Goal: Information Seeking & Learning: Learn about a topic

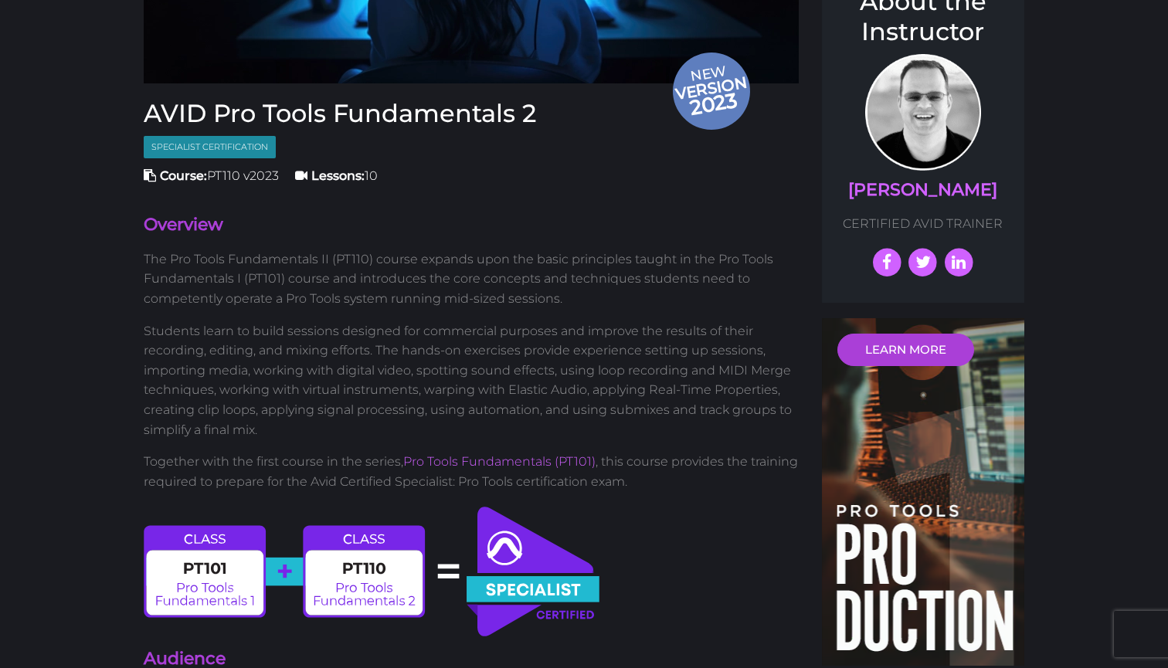
scroll to position [444, 0]
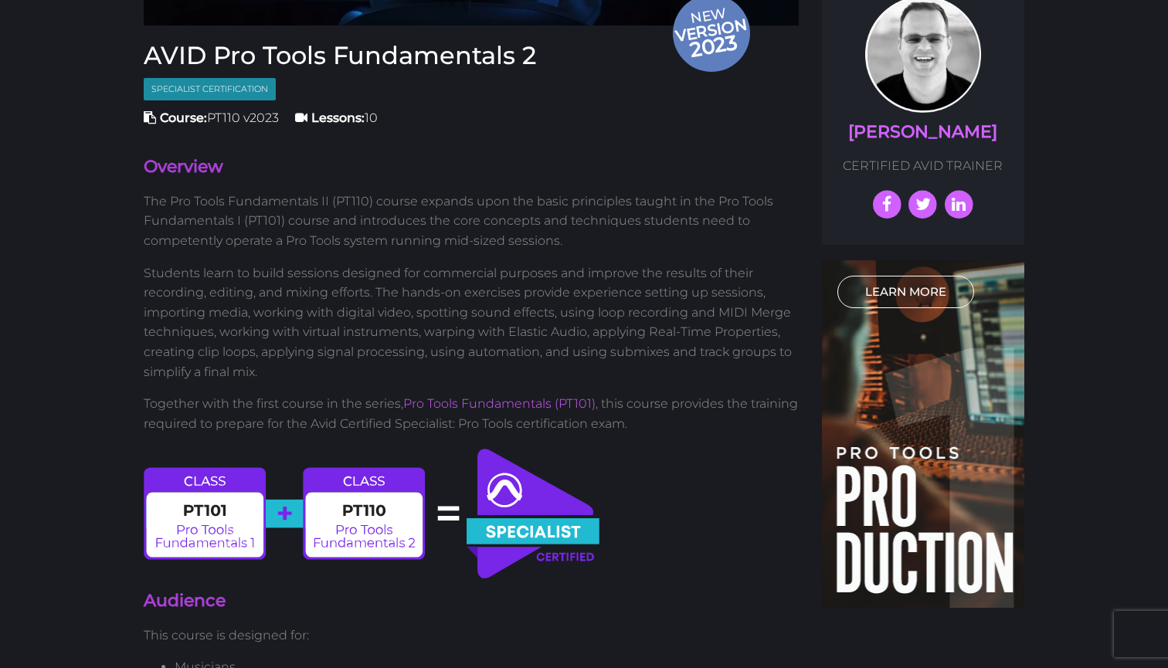
click at [899, 276] on link "LEARN MORE" at bounding box center [905, 292] width 137 height 32
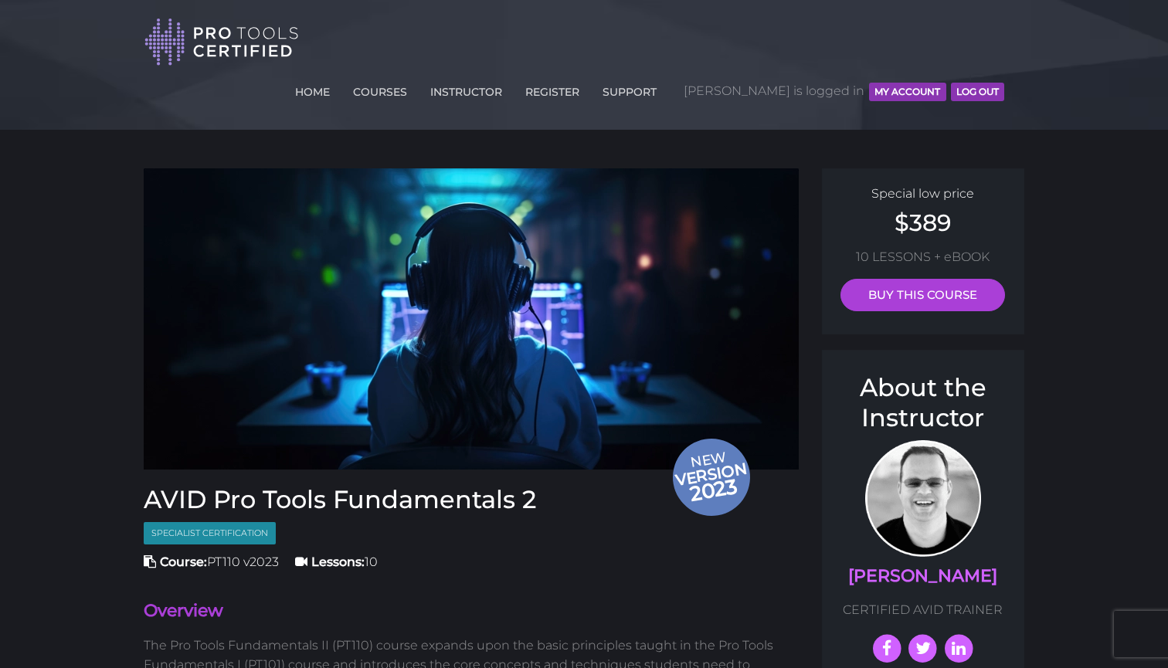
scroll to position [0, 0]
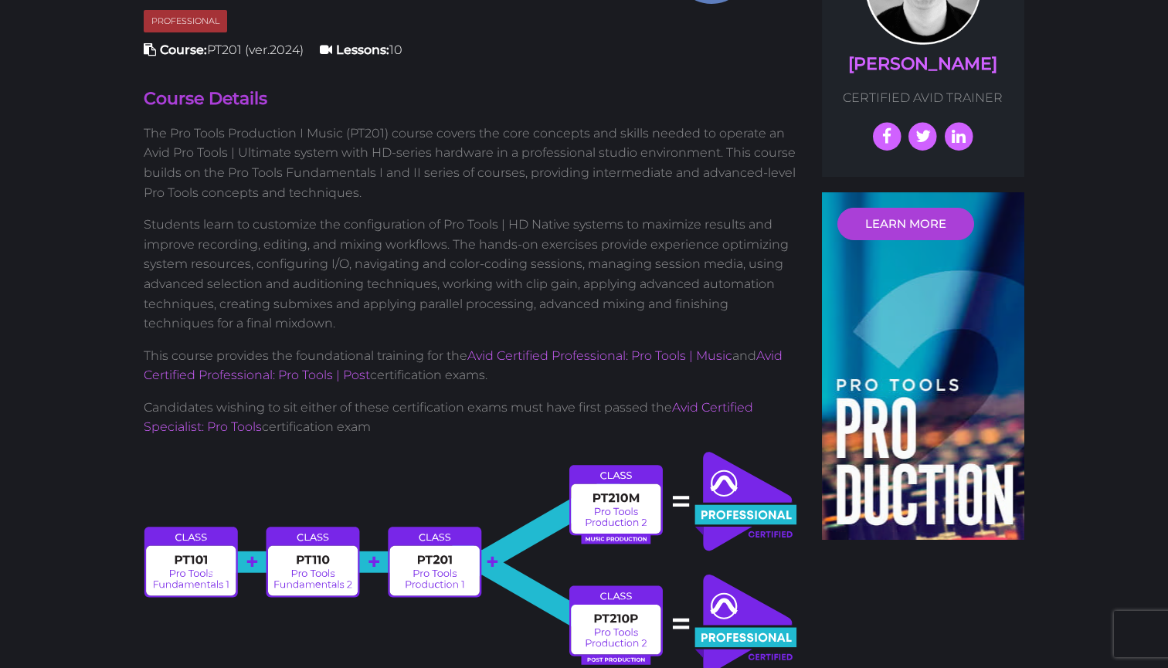
scroll to position [530, 0]
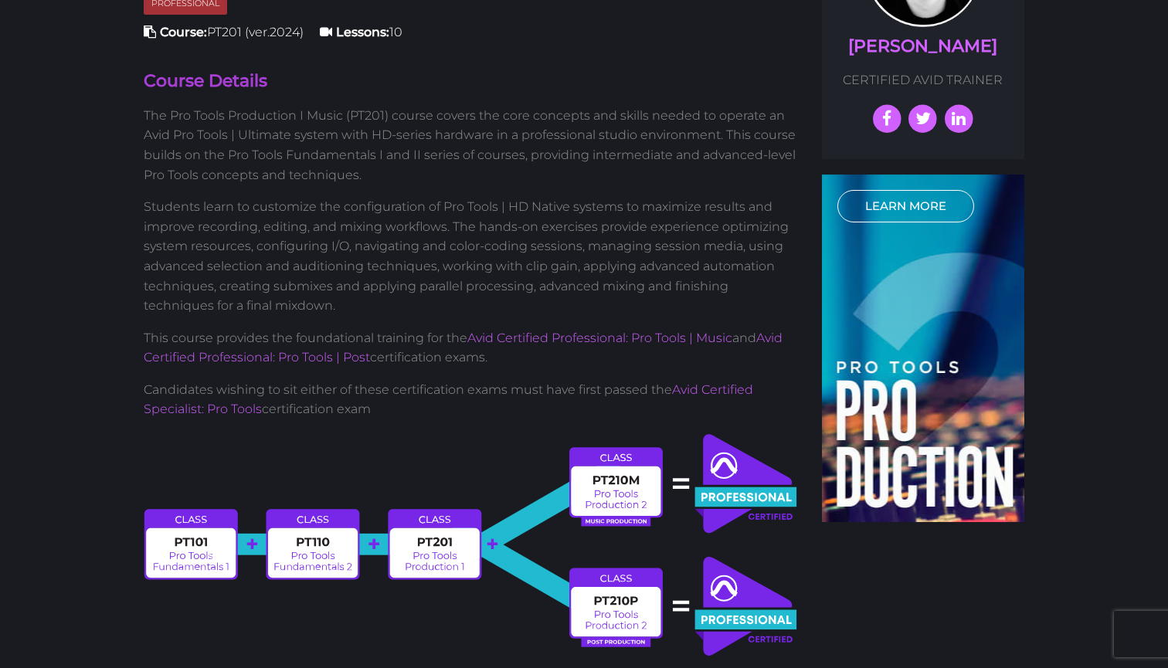
click at [880, 190] on link "LEARN MORE" at bounding box center [905, 206] width 137 height 32
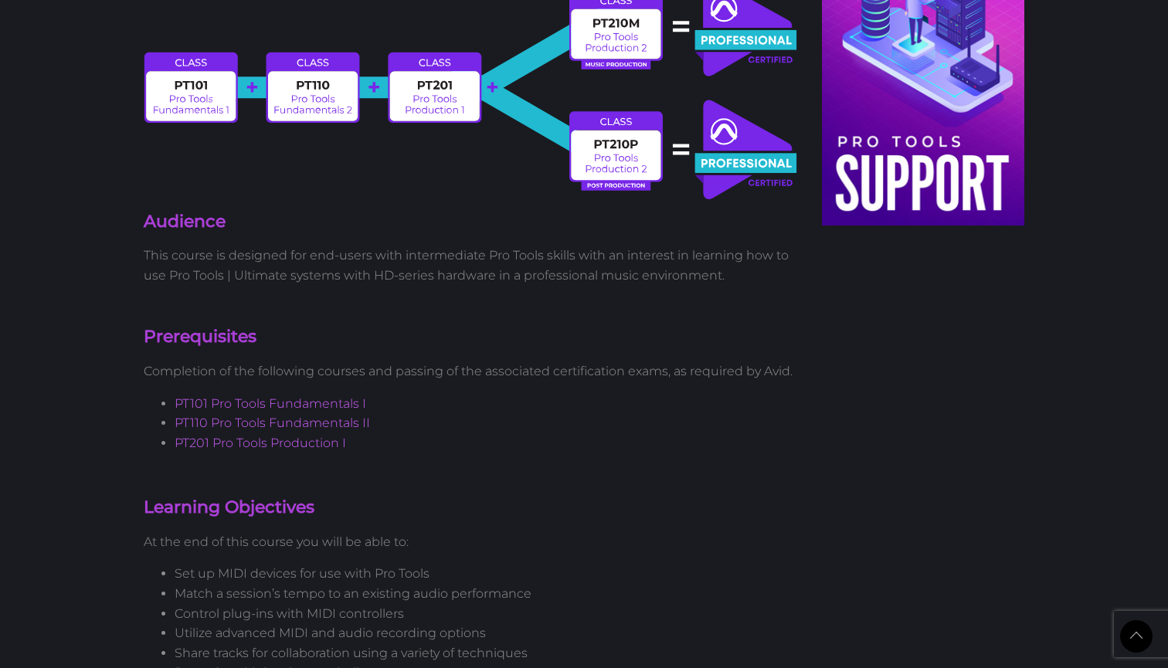
scroll to position [830, 0]
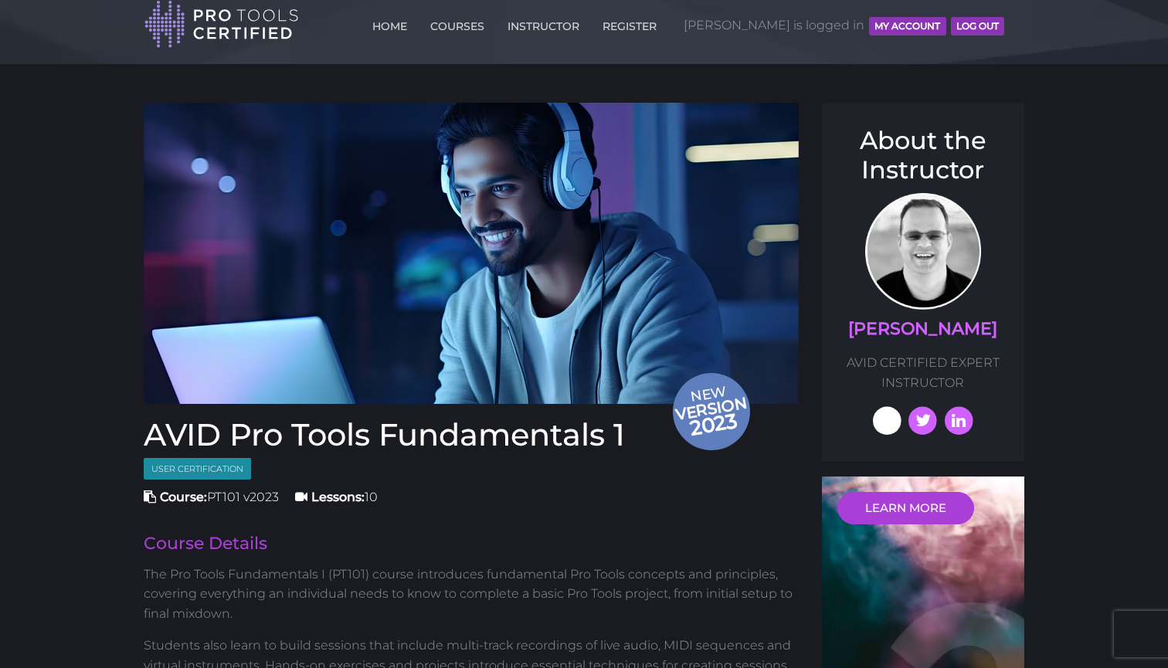
scroll to position [5, 0]
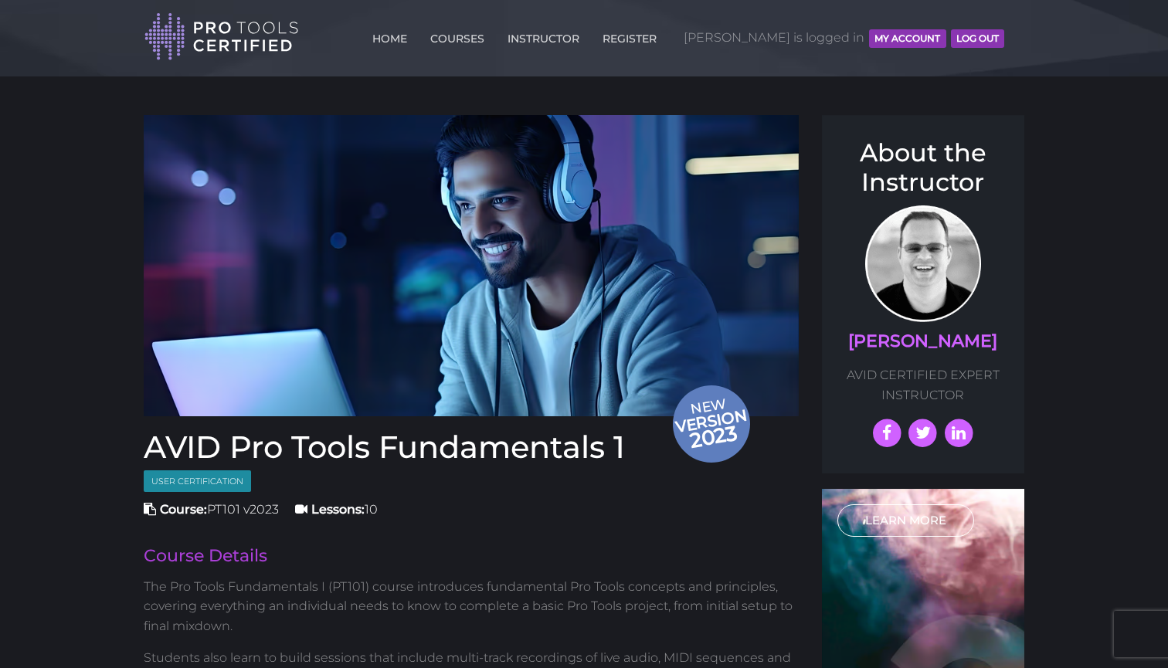
click at [893, 520] on link "LEARN MORE" at bounding box center [905, 520] width 137 height 32
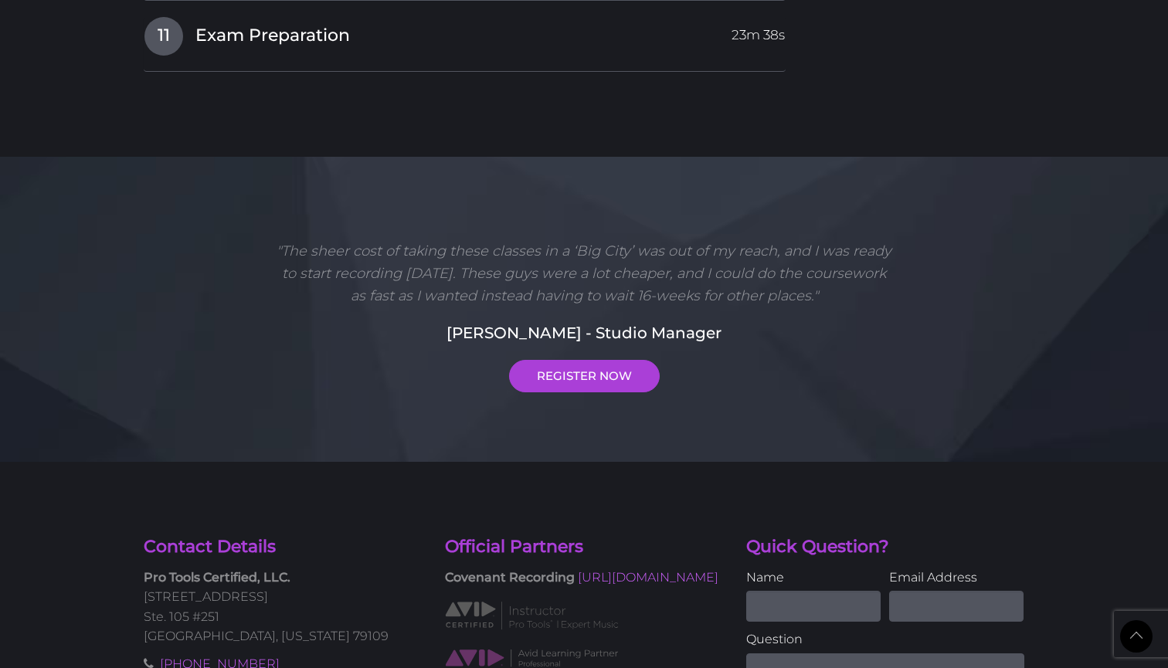
scroll to position [2189, 0]
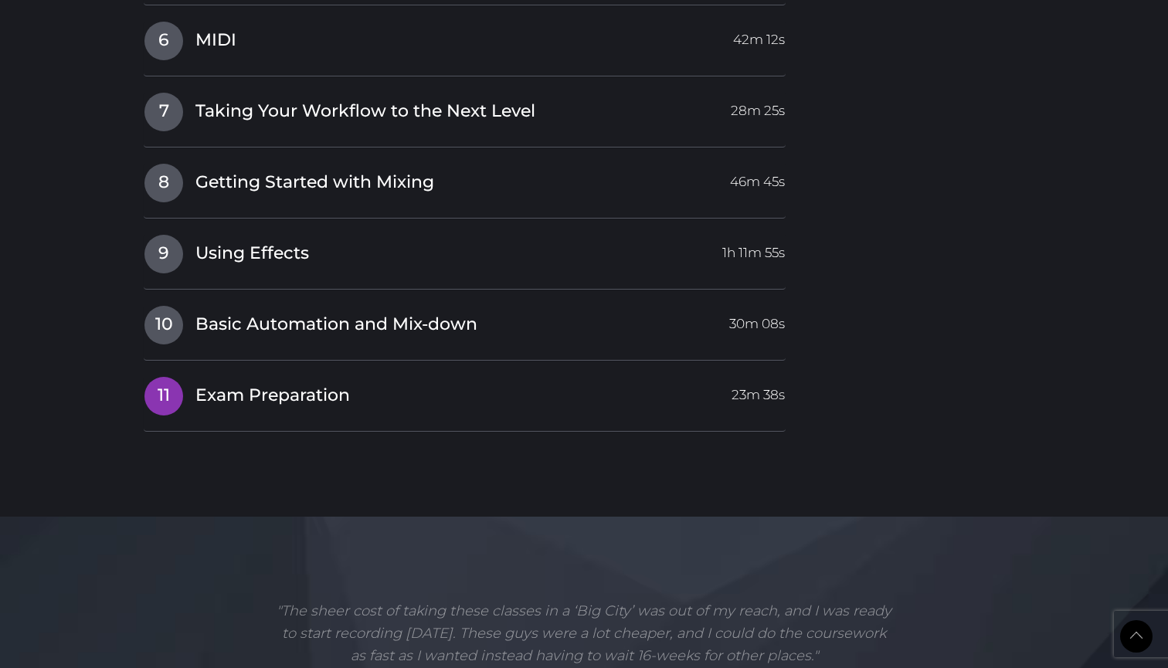
click at [237, 384] on span "Exam Preparation" at bounding box center [272, 396] width 154 height 24
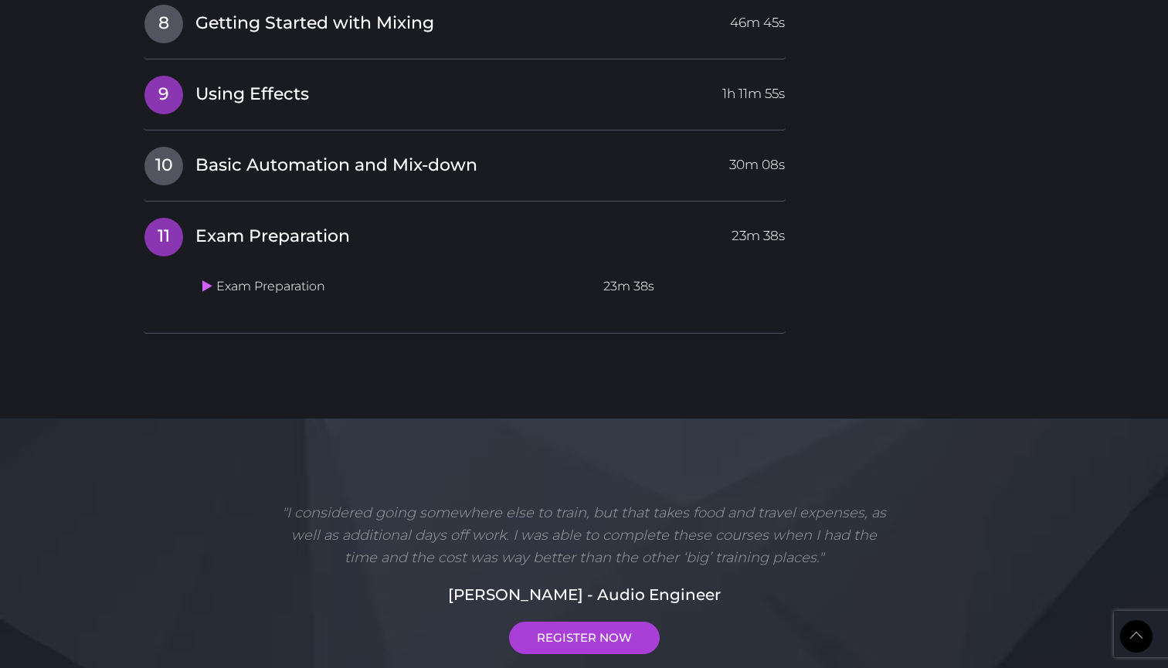
scroll to position [2012, 0]
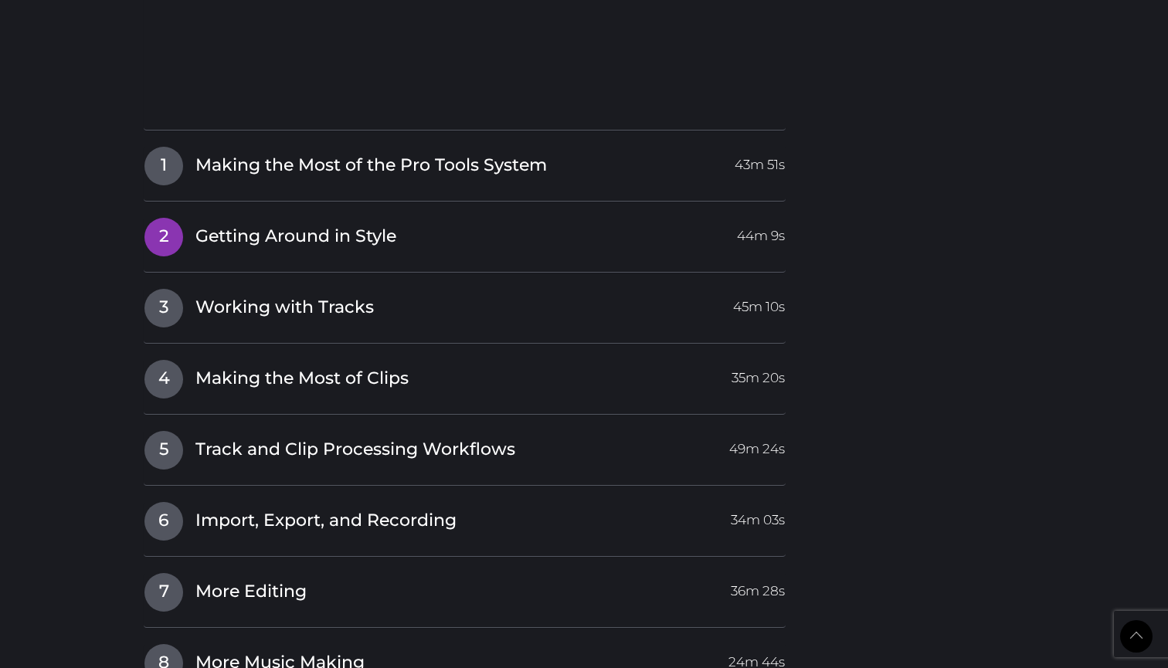
scroll to position [1979, 0]
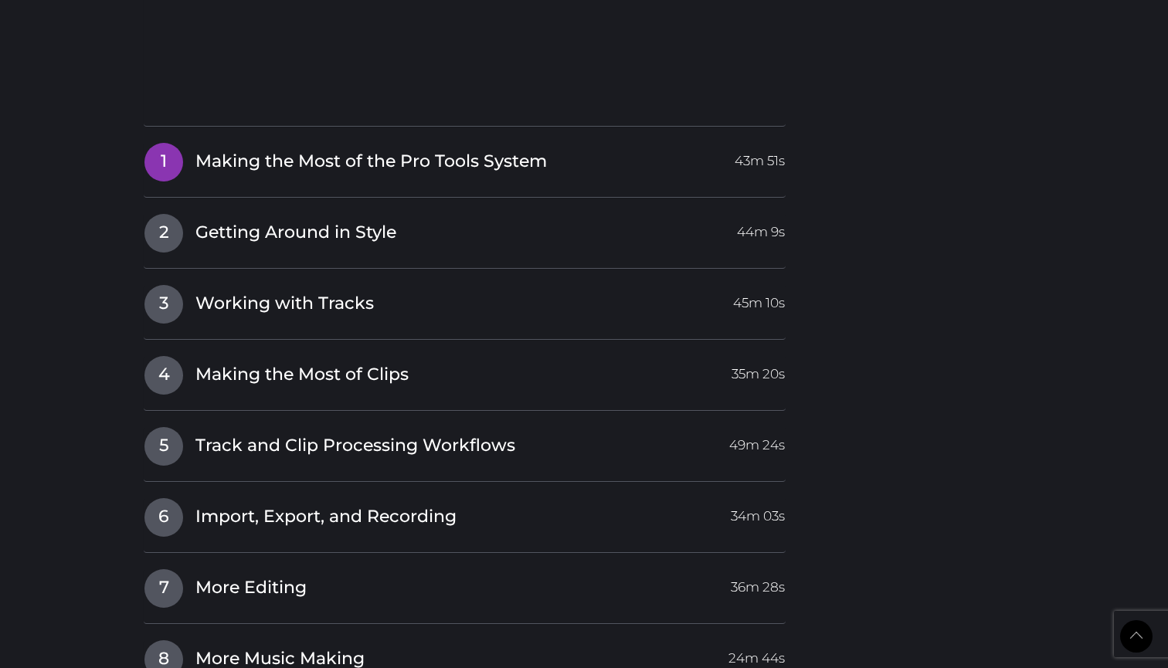
click at [339, 150] on span "Making the Most of the Pro Tools System" at bounding box center [370, 162] width 351 height 24
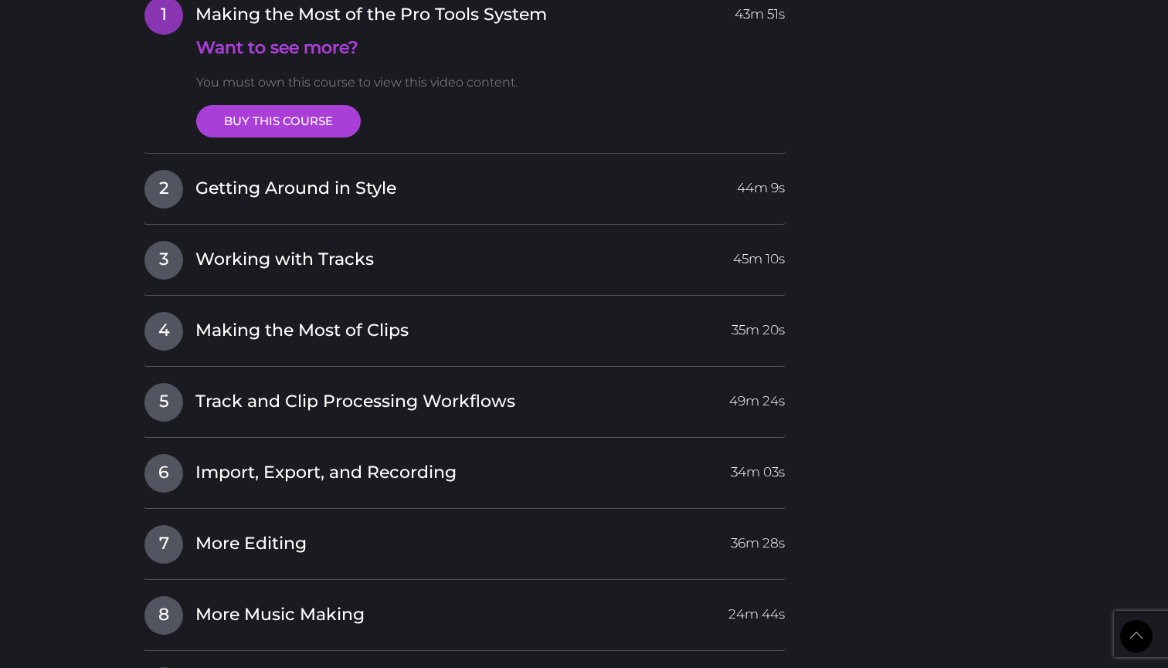
scroll to position [1663, 0]
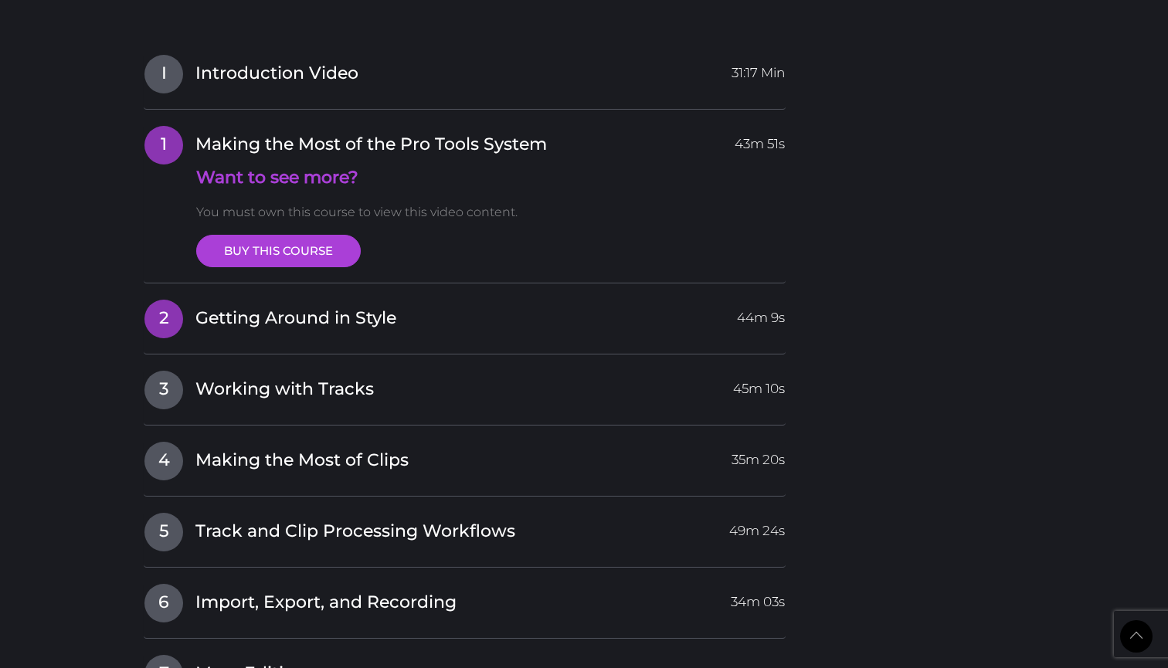
click at [198, 307] on span "Getting Around in Style" at bounding box center [295, 319] width 201 height 24
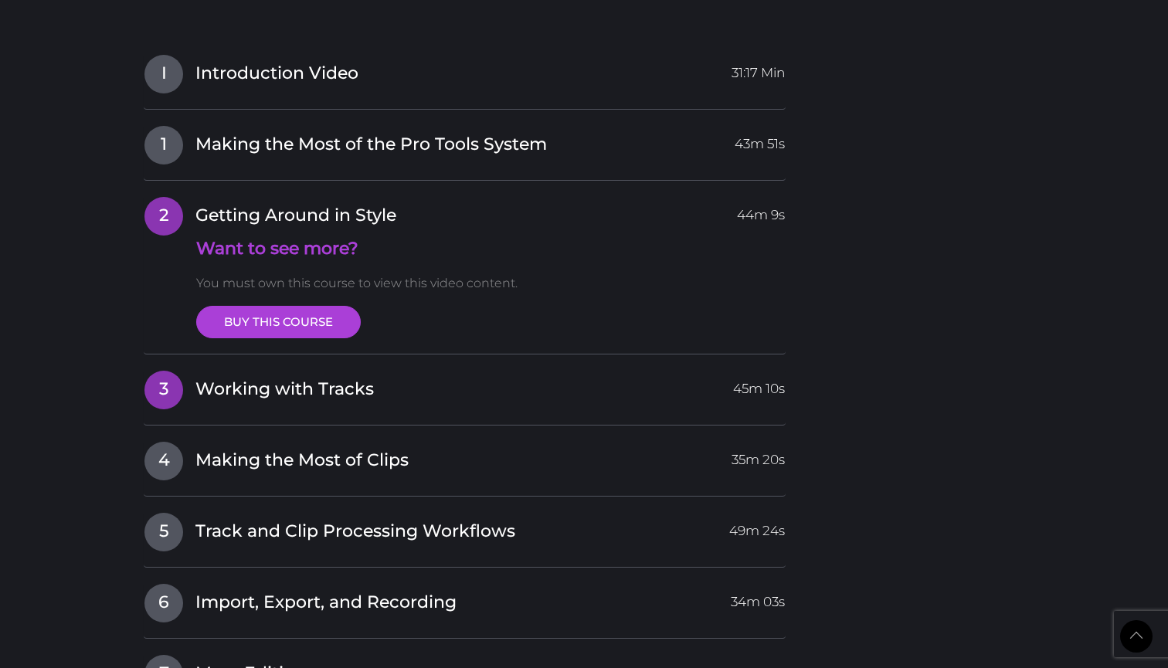
click at [201, 378] on span "Working with Tracks" at bounding box center [284, 390] width 178 height 24
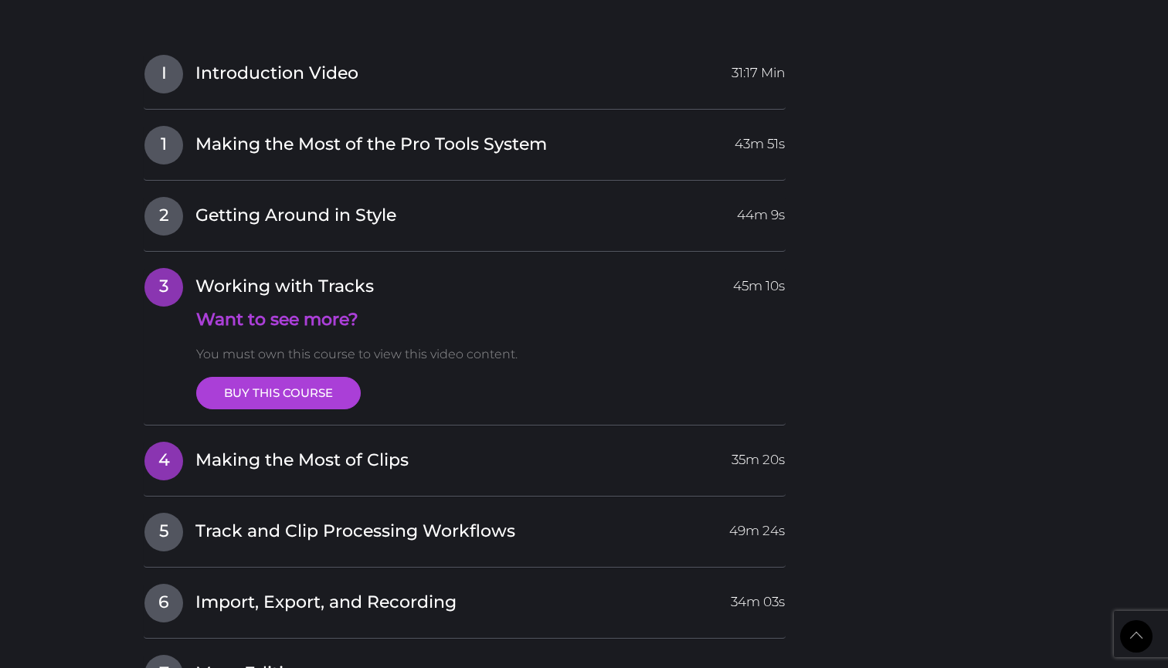
click at [196, 449] on span "Making the Most of Clips" at bounding box center [301, 461] width 213 height 24
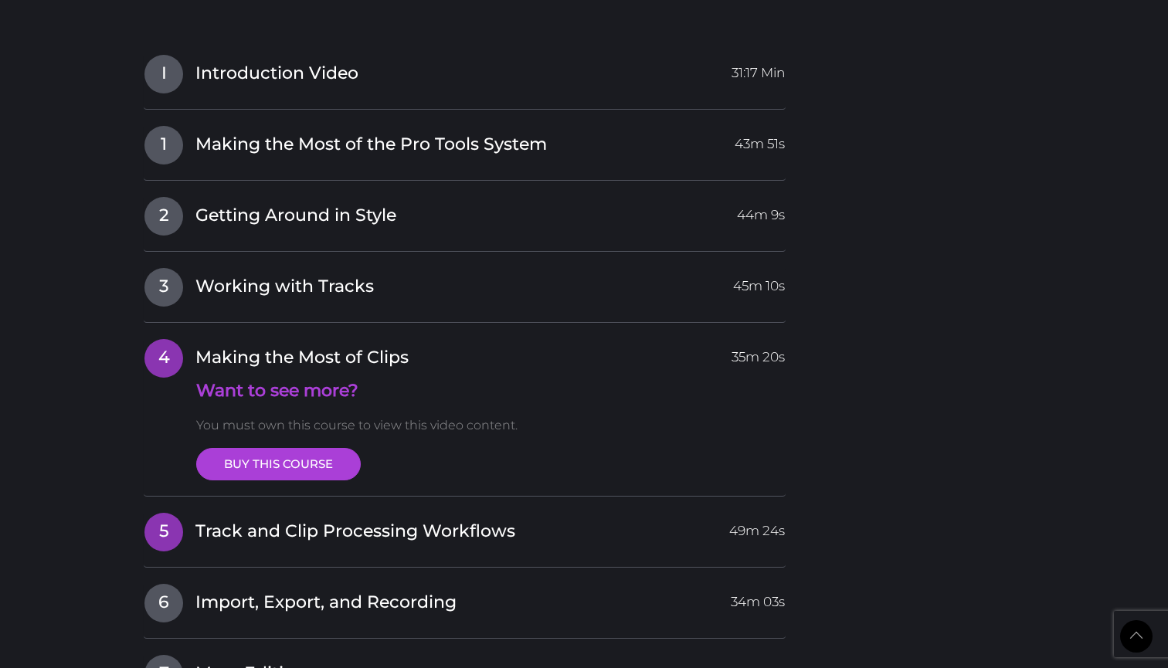
click at [196, 520] on span "Track and Clip Processing Workflows" at bounding box center [355, 532] width 320 height 24
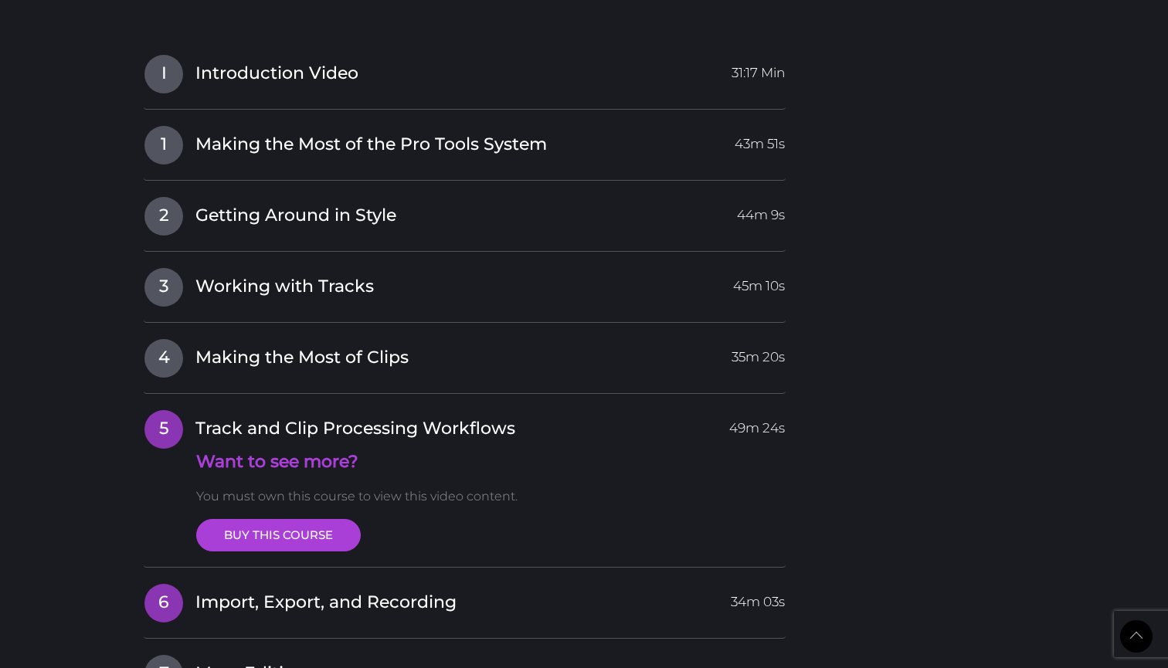
click at [185, 583] on link "6 Import, Export, and Recording 34m 03s" at bounding box center [465, 599] width 642 height 32
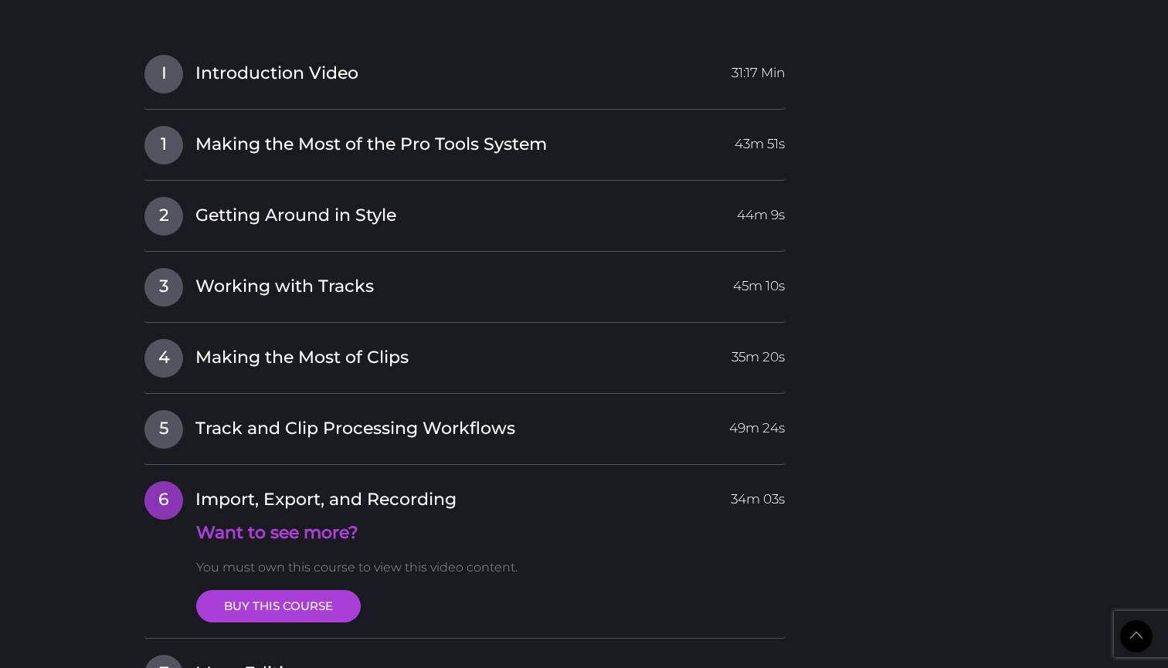
click at [183, 580] on div "I Introduction Video 31:17 Min 1 Making the Most of the Pro Tools System 43m 51…" at bounding box center [465, 523] width 642 height 939
click at [183, 654] on link "7 More Editing 36m 28s" at bounding box center [465, 670] width 642 height 32
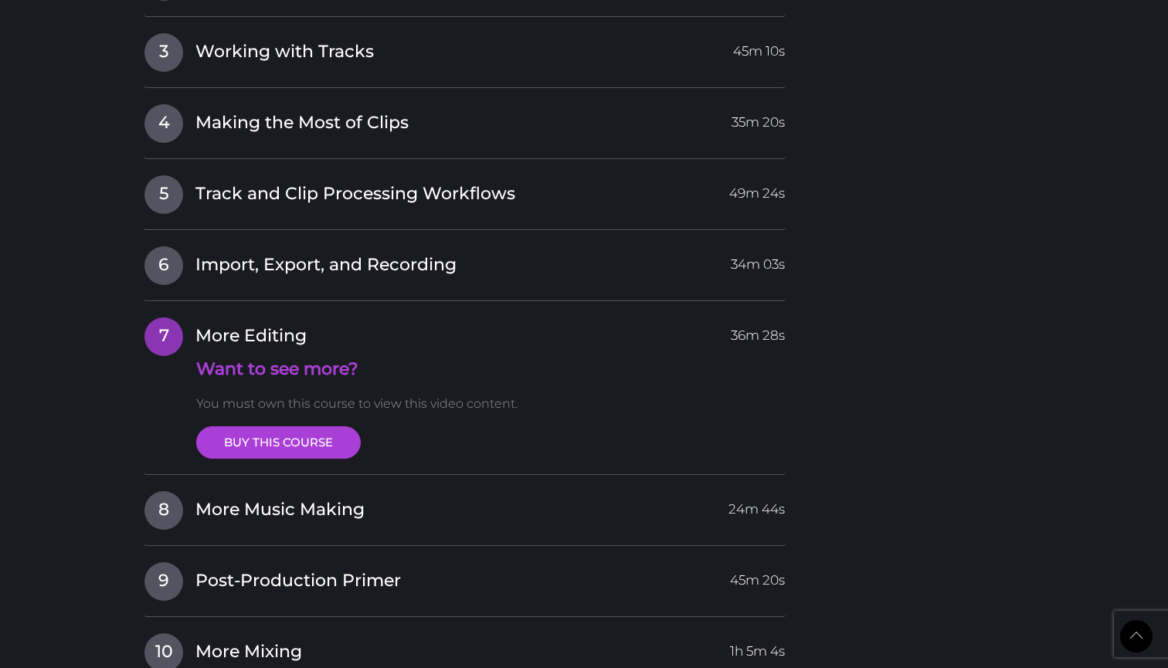
scroll to position [2015, 0]
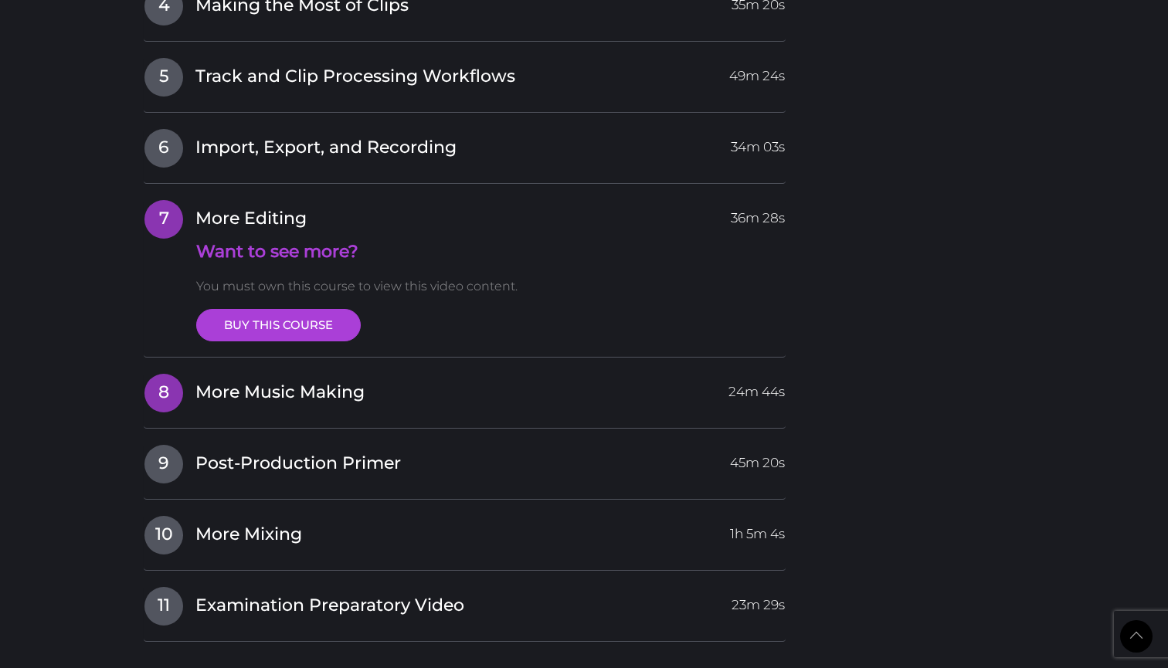
click at [195, 373] on link "8 More Music Making 24m 44s" at bounding box center [465, 389] width 642 height 32
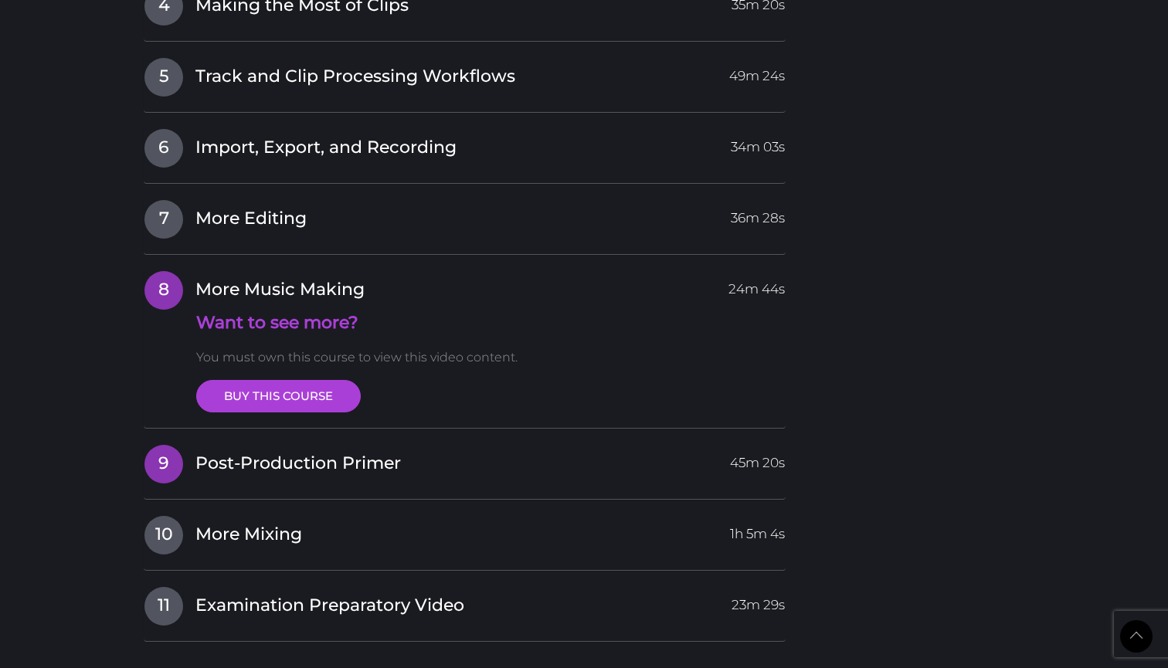
click at [175, 445] on span "9" at bounding box center [163, 464] width 39 height 39
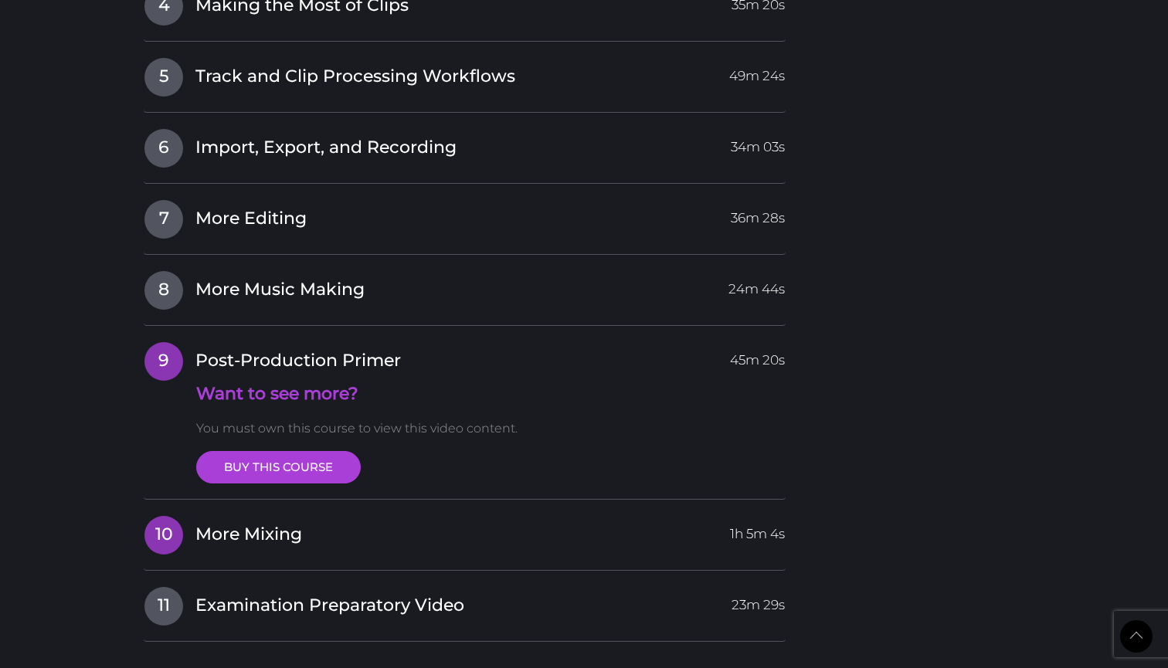
click at [175, 515] on link "10 More Mixing 1h 5m 4s" at bounding box center [465, 531] width 642 height 32
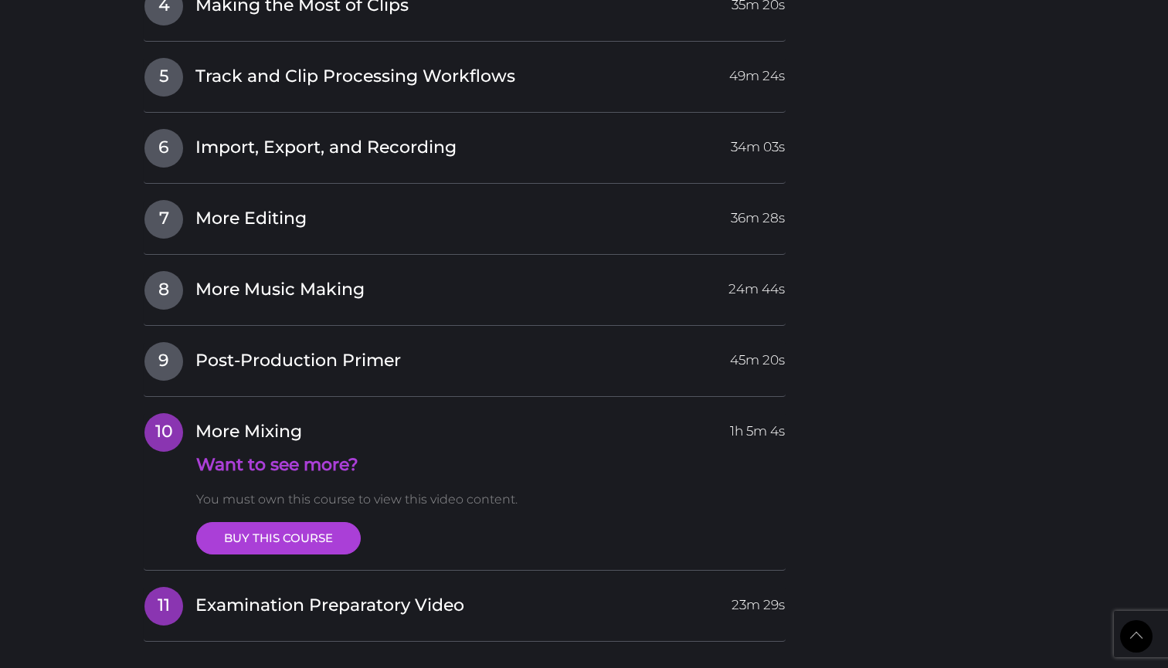
click at [175, 587] on span "11" at bounding box center [163, 606] width 39 height 39
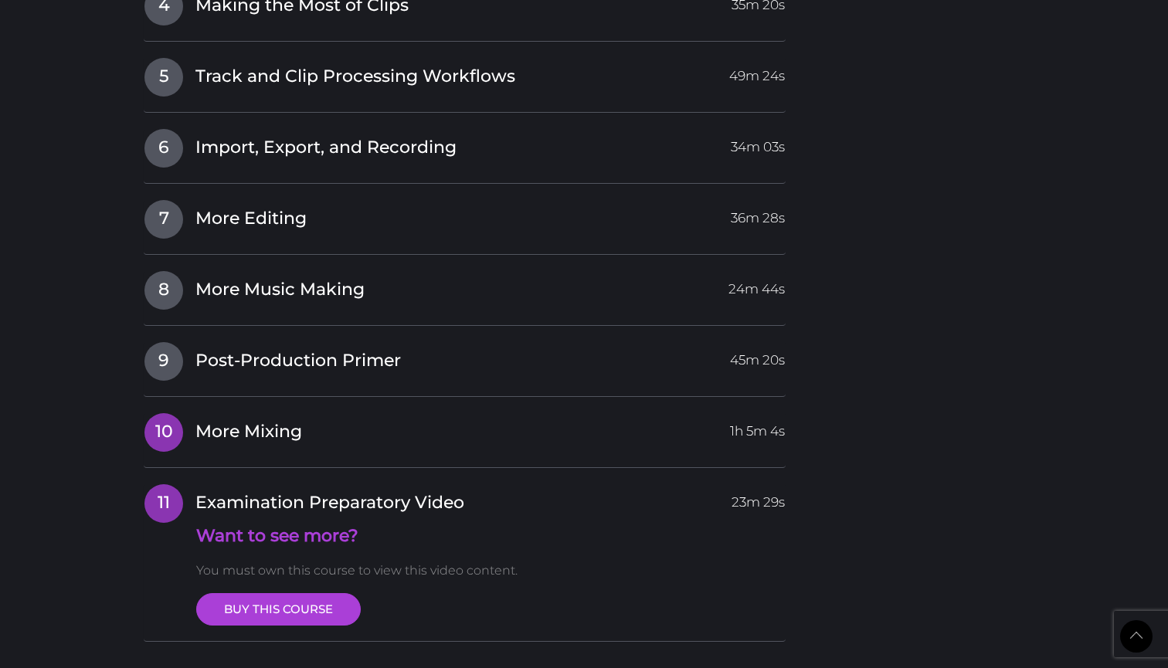
click at [289, 420] on span "More Mixing" at bounding box center [248, 432] width 107 height 24
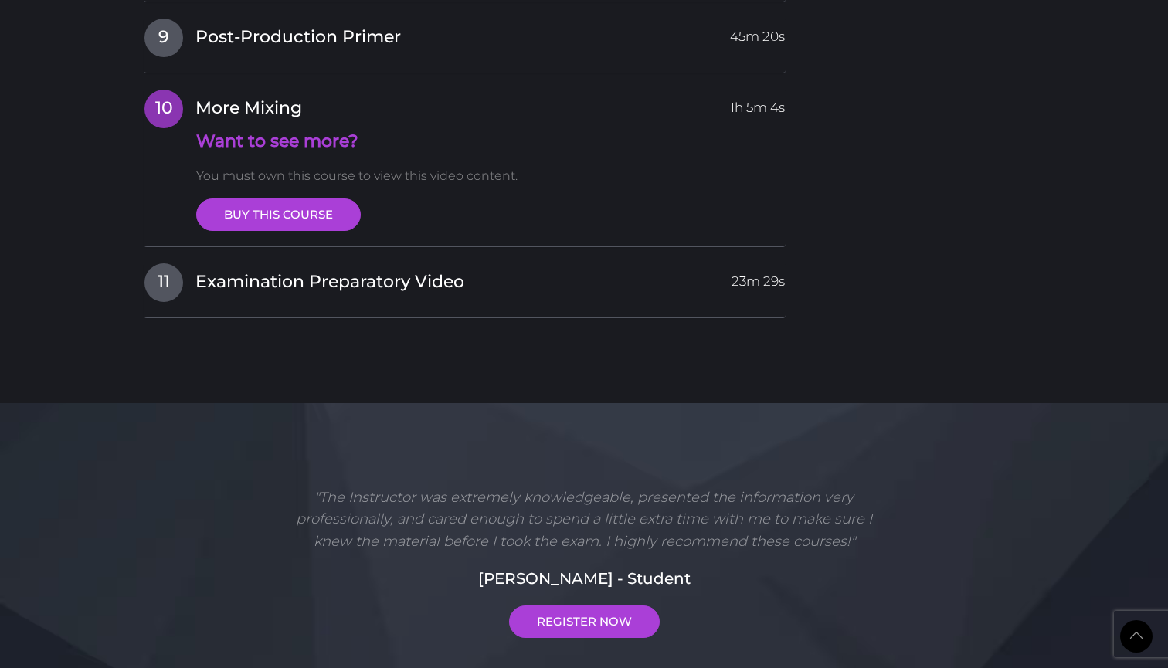
scroll to position [2321, 0]
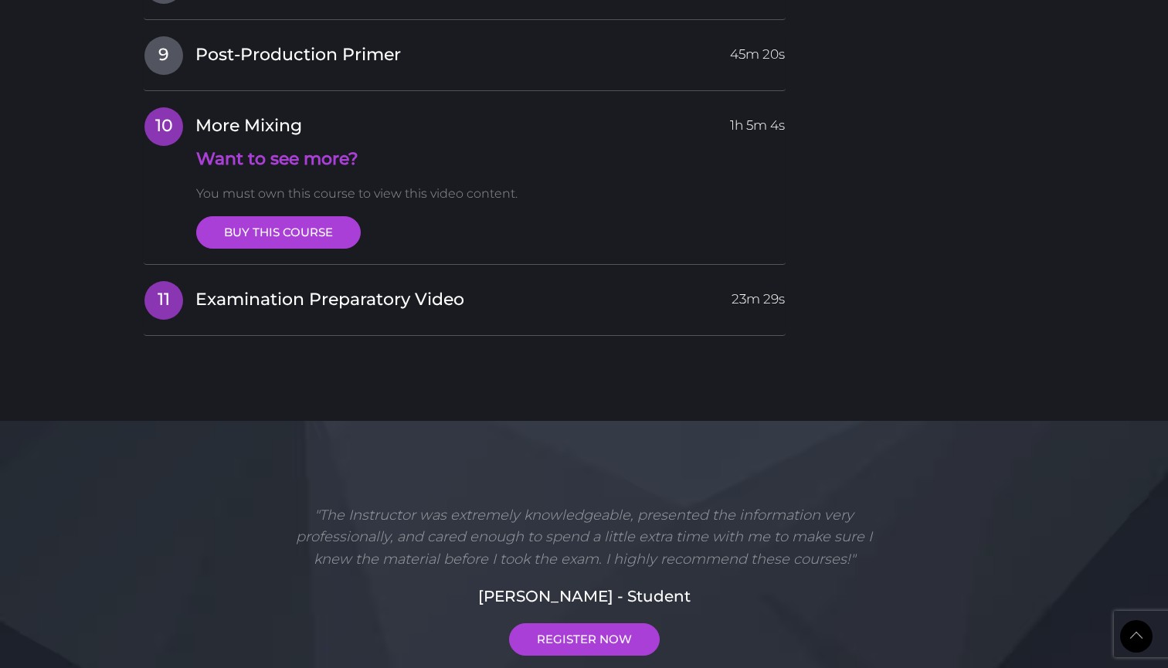
click at [293, 288] on span "Examination Preparatory Video" at bounding box center [329, 300] width 269 height 24
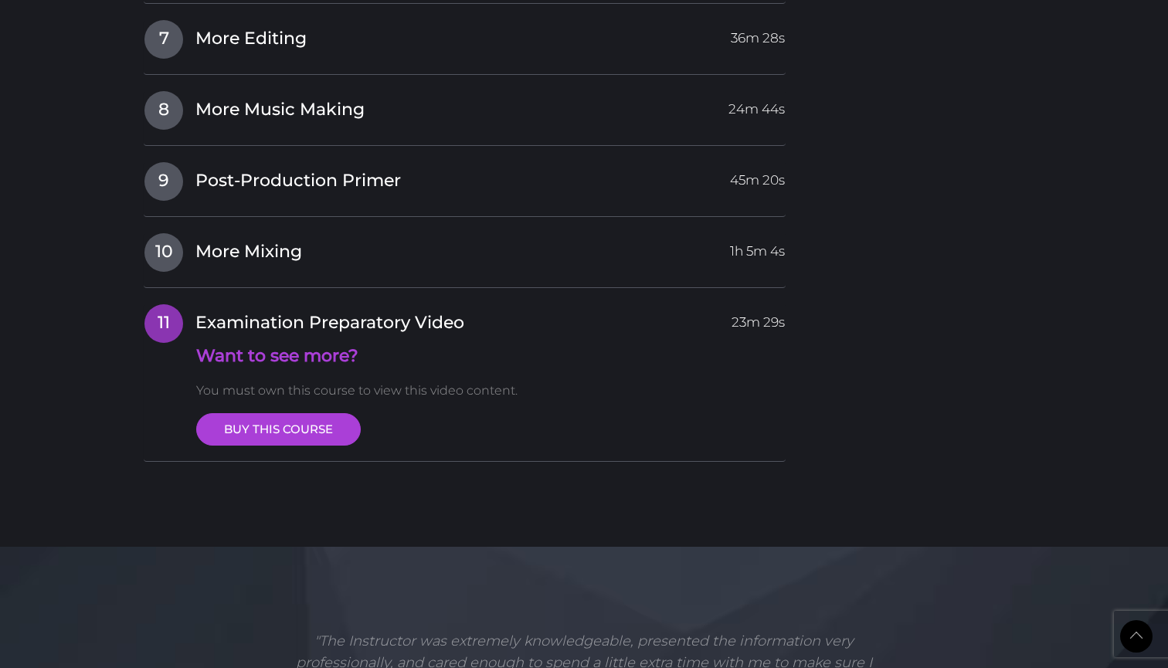
scroll to position [2088, 0]
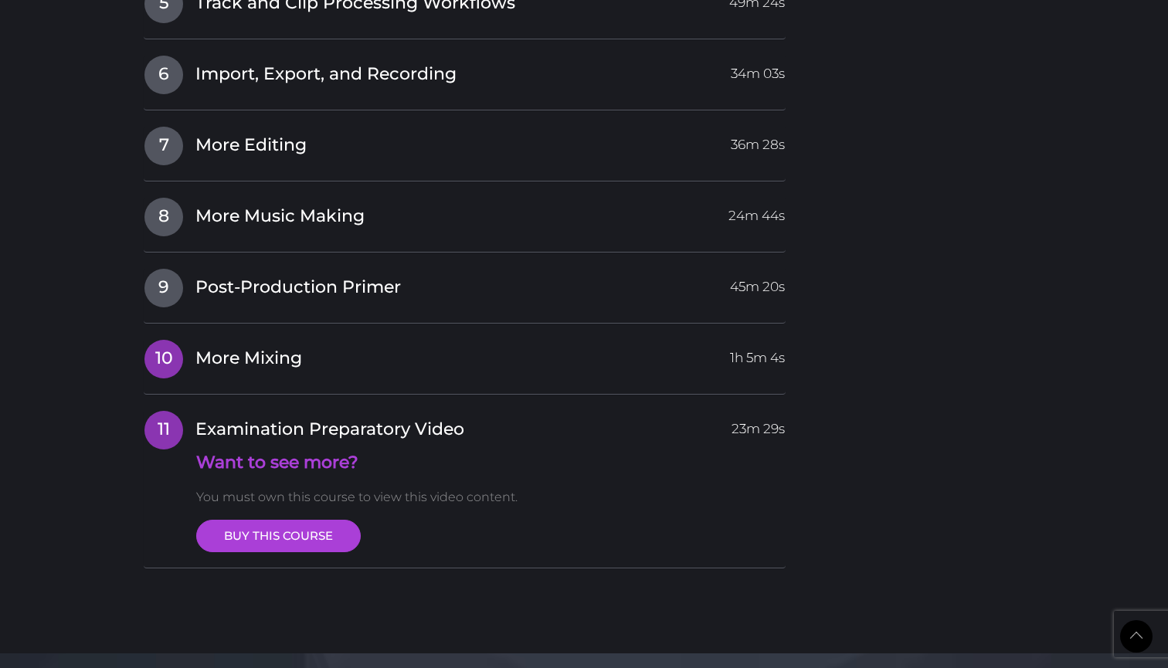
click at [260, 347] on span "More Mixing" at bounding box center [248, 359] width 107 height 24
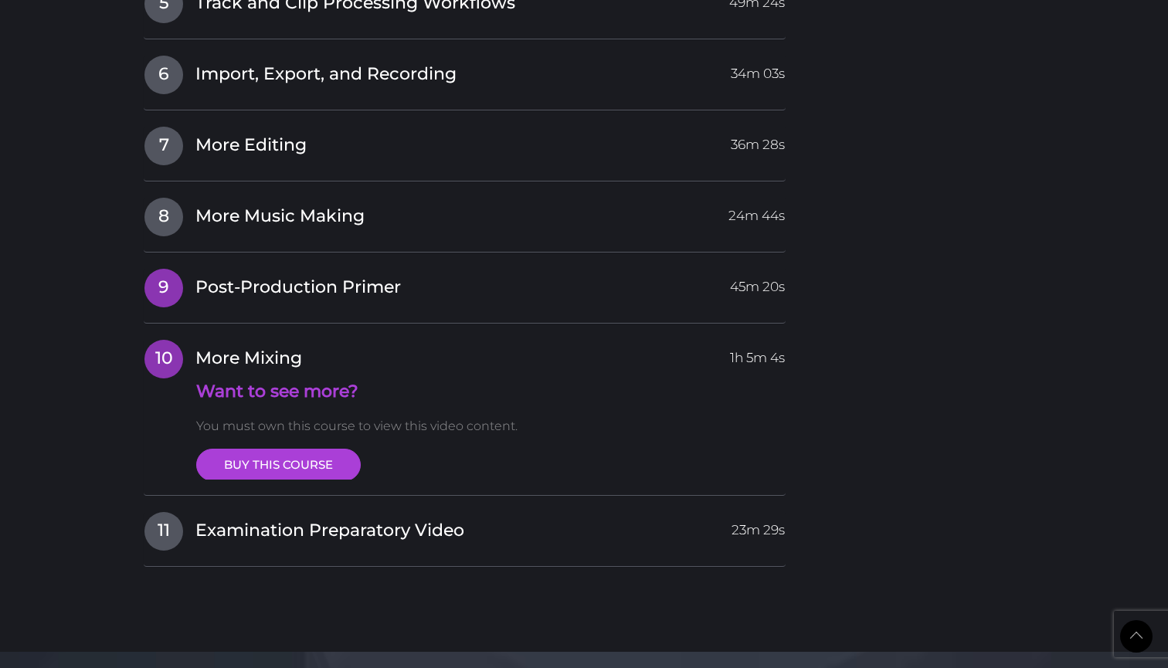
click at [261, 276] on span "Post-Production Primer" at bounding box center [297, 288] width 205 height 24
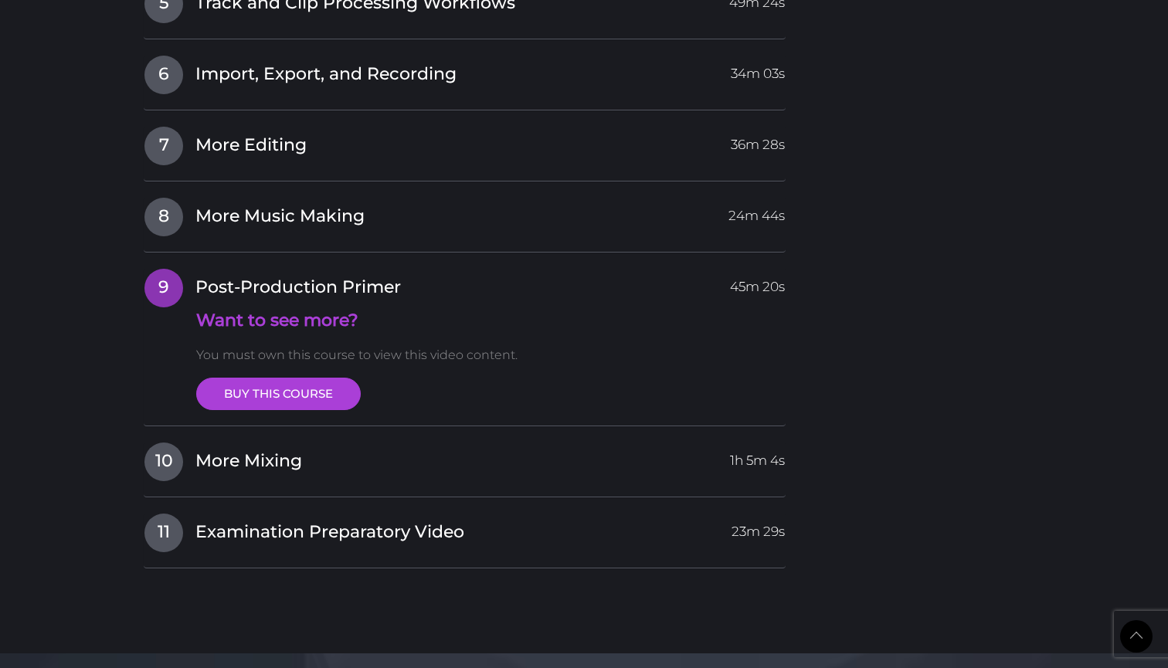
click at [256, 197] on div "8 More Music Making 24m 44s Want to see more? You must own this course to view …" at bounding box center [465, 225] width 642 height 56
click at [257, 205] on span "More Music Making" at bounding box center [279, 217] width 169 height 24
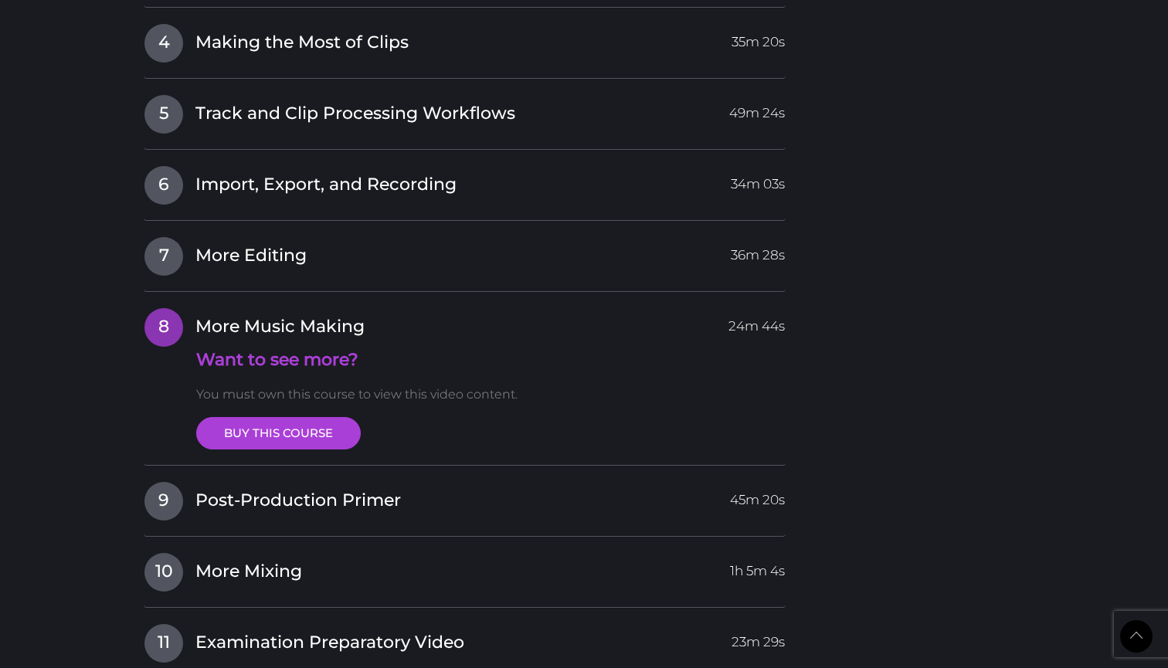
scroll to position [1941, 0]
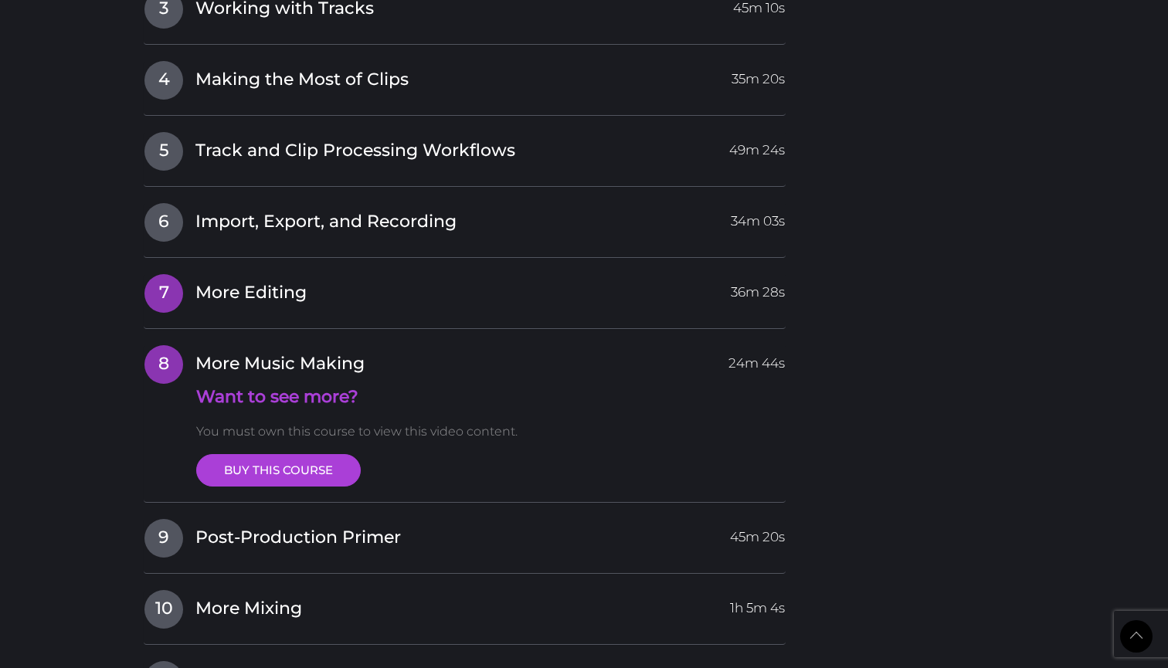
click at [218, 273] on h4 "7 More Editing 36m 28s" at bounding box center [465, 292] width 642 height 39
click at [219, 281] on span "More Editing" at bounding box center [250, 293] width 111 height 24
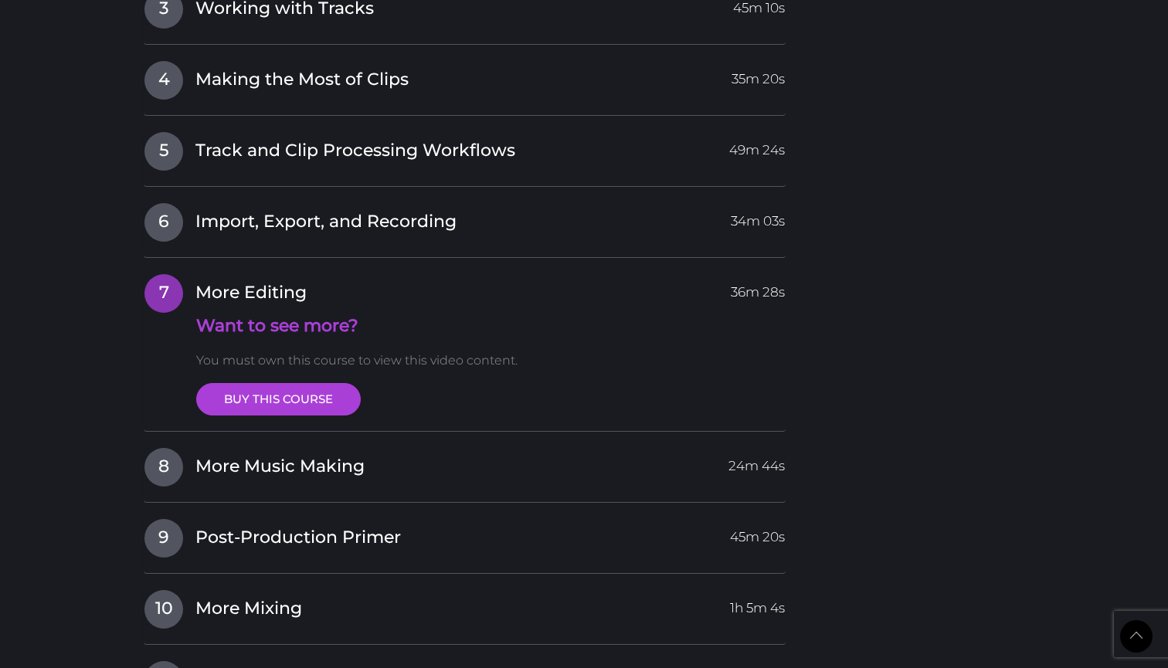
click at [237, 202] on div "6 Import, Export, and Recording 34m 03s Want to see more? You must own this cou…" at bounding box center [465, 230] width 642 height 56
click at [237, 210] on span "Import, Export, and Recording" at bounding box center [325, 222] width 261 height 24
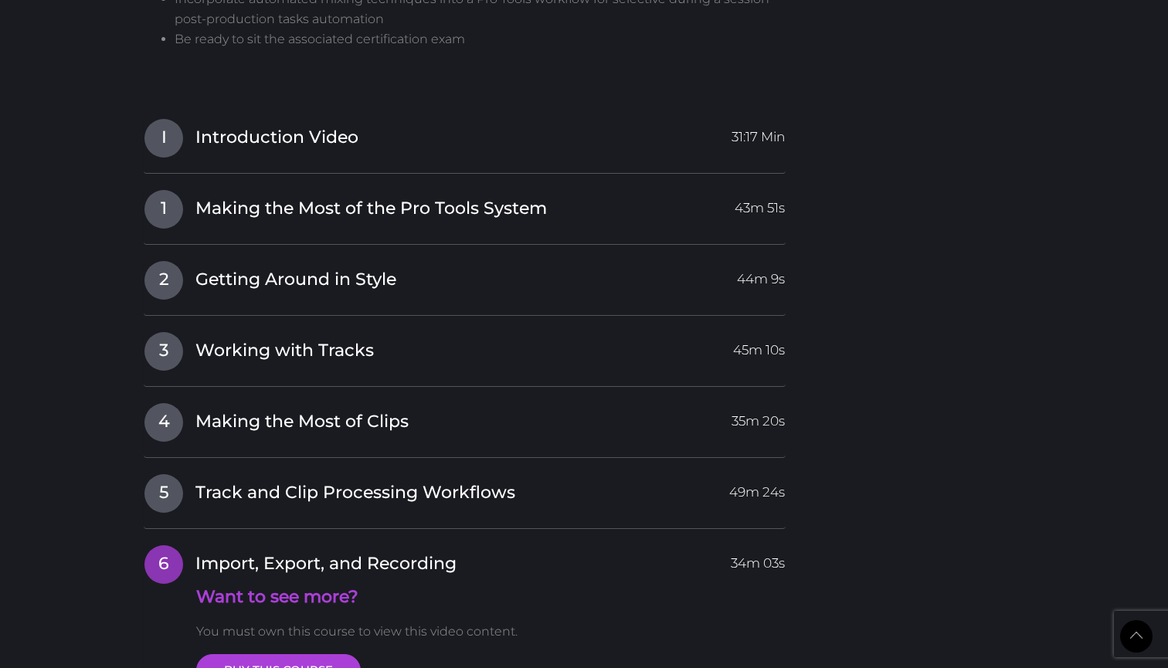
scroll to position [1548, 0]
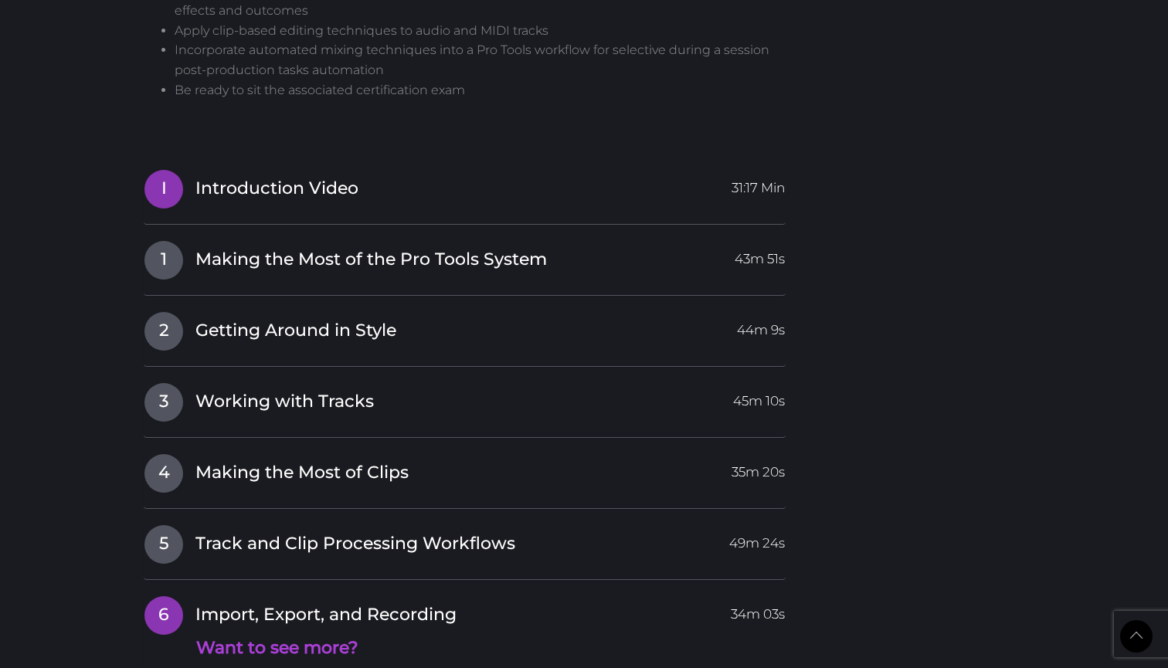
click at [236, 177] on span "Introduction Video" at bounding box center [276, 189] width 163 height 24
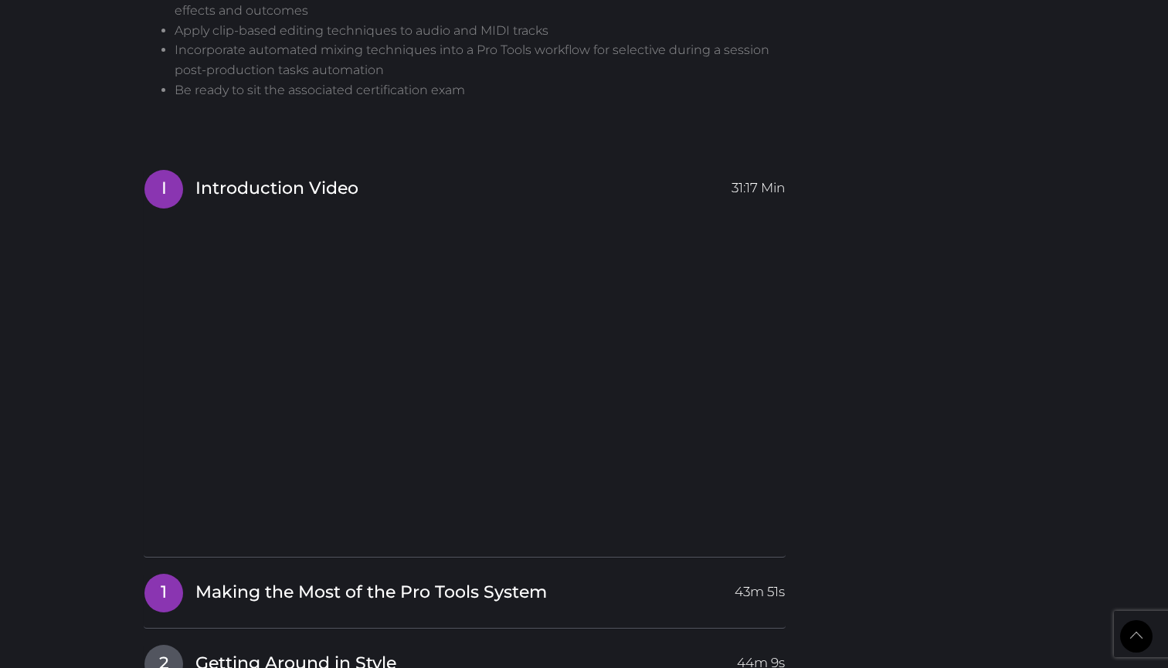
click at [290, 573] on h4 "1 Making the Most of the Pro Tools System 43m 51s" at bounding box center [465, 592] width 642 height 39
click at [287, 573] on link "1 Making the Most of the Pro Tools System 43m 51s" at bounding box center [465, 589] width 642 height 32
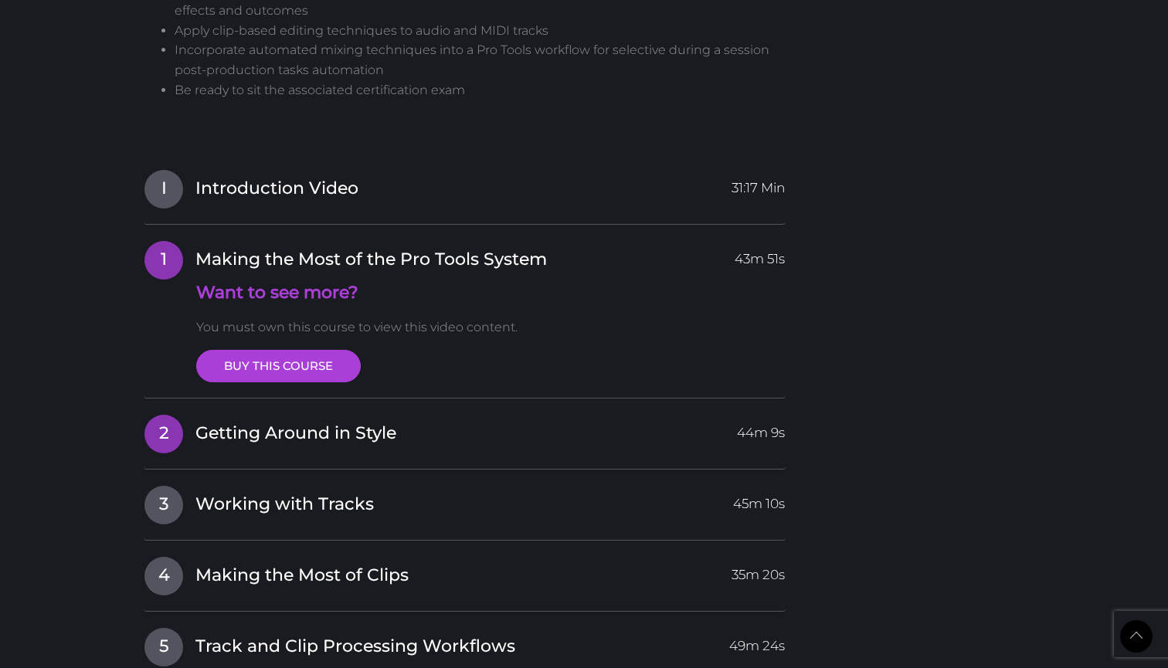
click at [278, 422] on span "Getting Around in Style" at bounding box center [295, 434] width 201 height 24
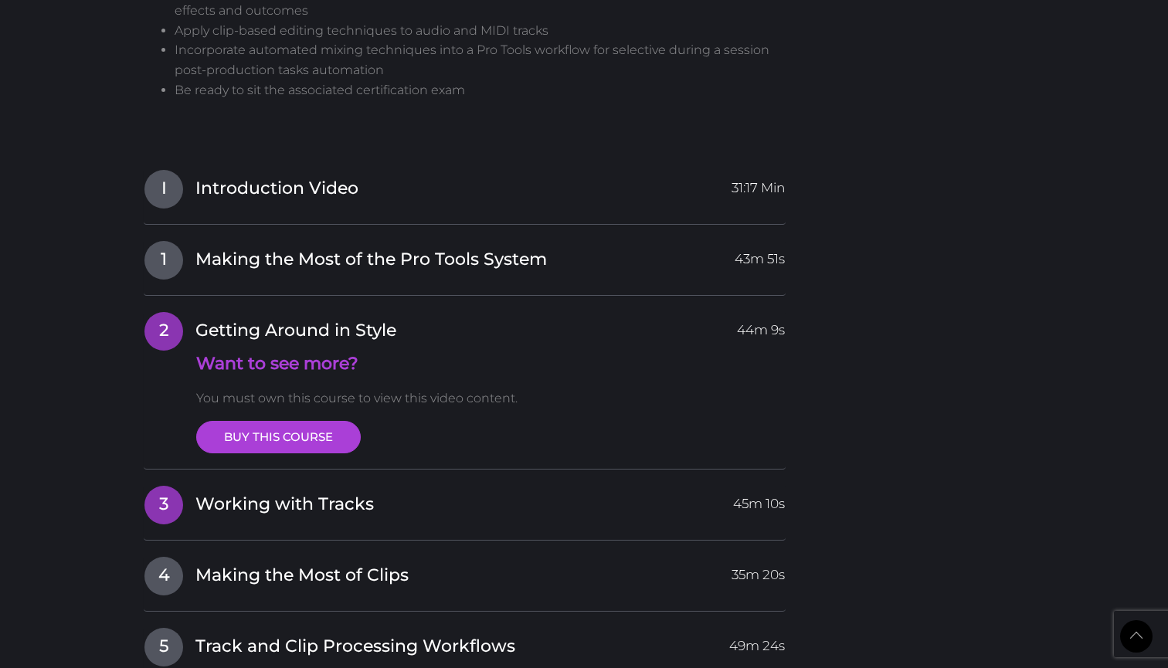
click at [260, 493] on span "Working with Tracks" at bounding box center [284, 505] width 178 height 24
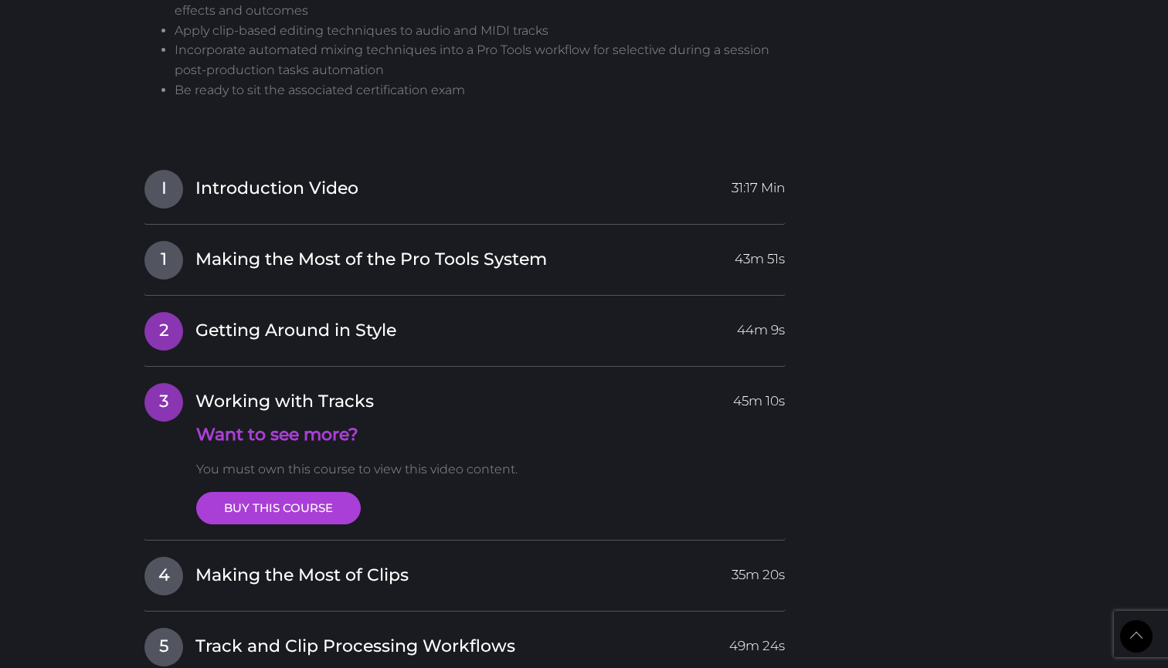
click at [274, 319] on span "Getting Around in Style" at bounding box center [295, 331] width 201 height 24
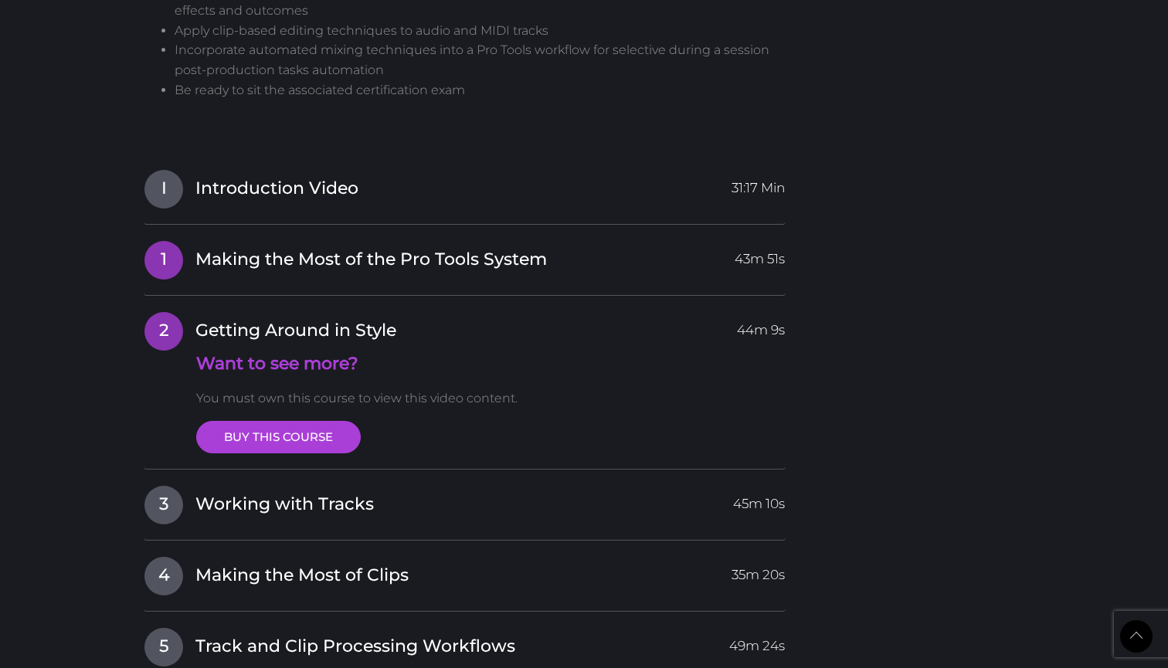
click at [277, 248] on span "Making the Most of the Pro Tools System" at bounding box center [370, 260] width 351 height 24
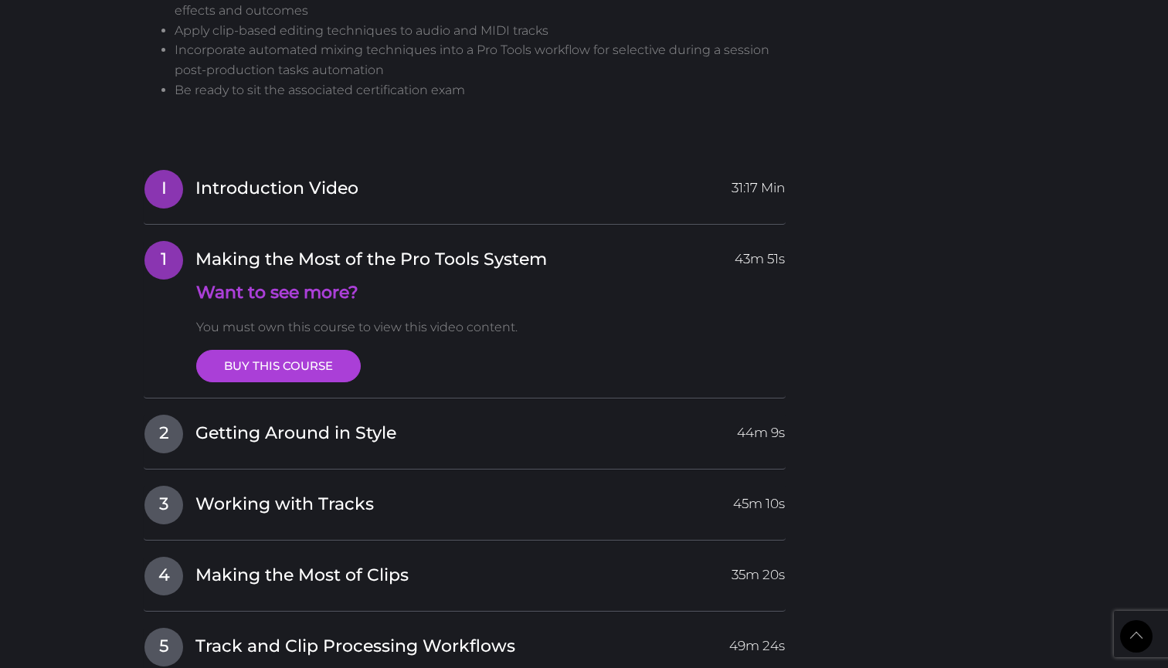
click at [276, 177] on span "Introduction Video" at bounding box center [276, 189] width 163 height 24
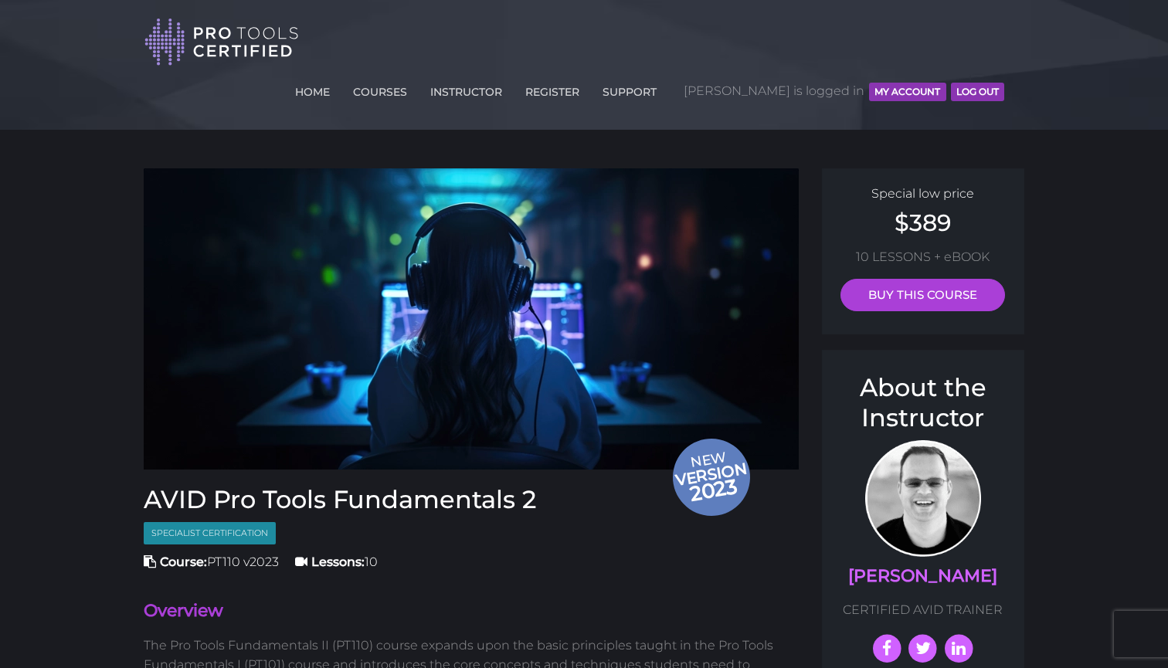
scroll to position [0, 0]
